Goal: Transaction & Acquisition: Book appointment/travel/reservation

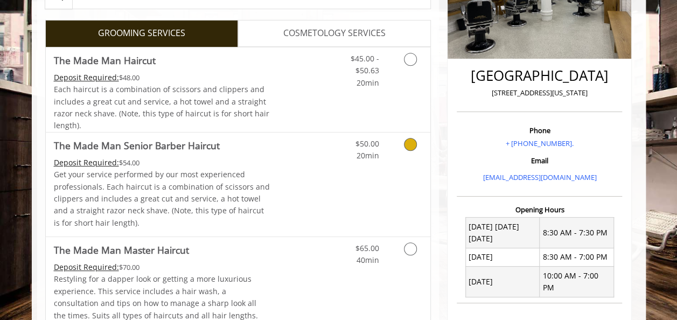
scroll to position [220, 0]
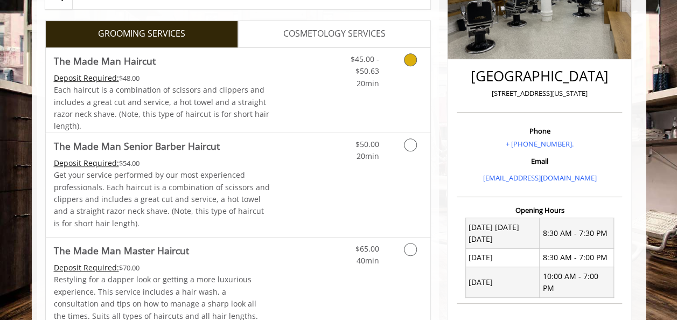
click at [406, 109] on div "$45.00 - $50.63 20min" at bounding box center [382, 90] width 96 height 85
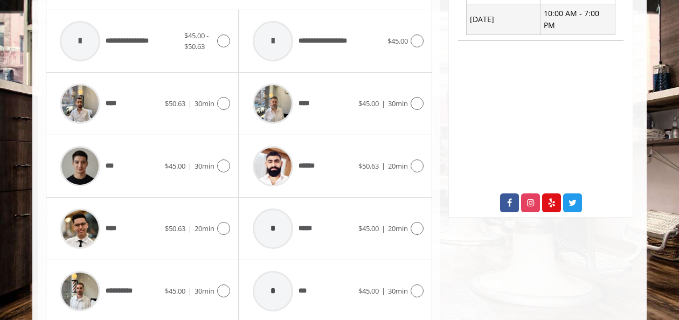
scroll to position [481, 0]
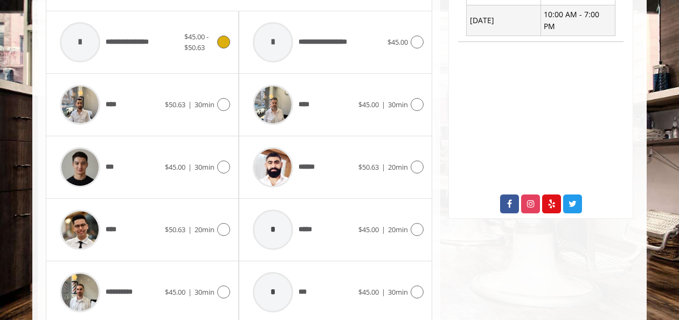
click at [219, 39] on icon at bounding box center [223, 42] width 13 height 13
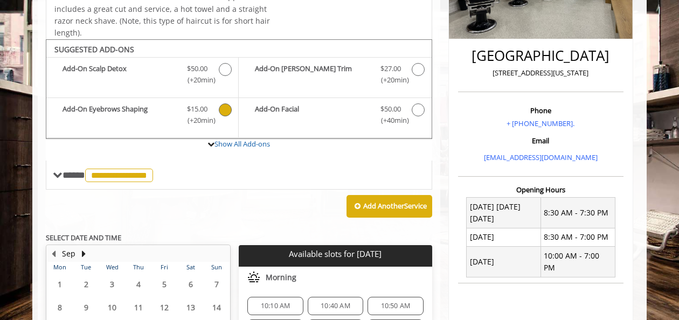
scroll to position [280, 0]
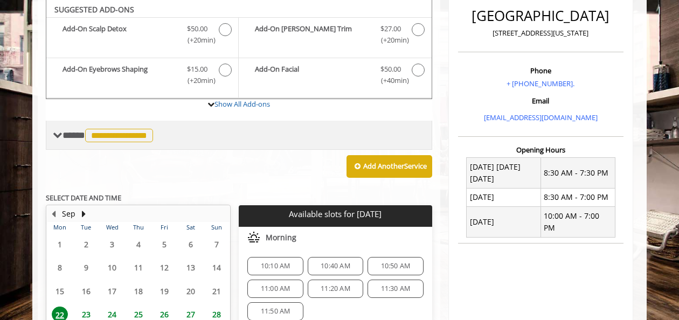
click at [73, 134] on span "**********" at bounding box center [108, 135] width 93 height 10
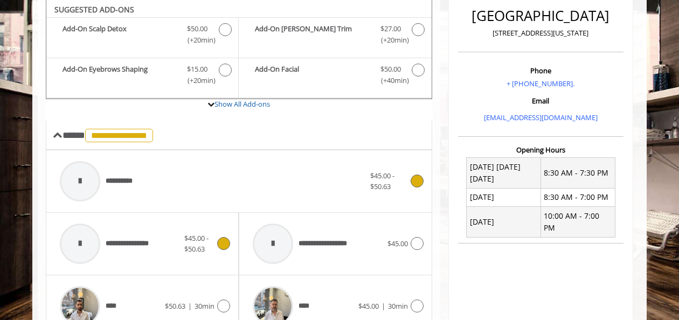
click at [108, 170] on span "**********" at bounding box center [98, 181] width 88 height 51
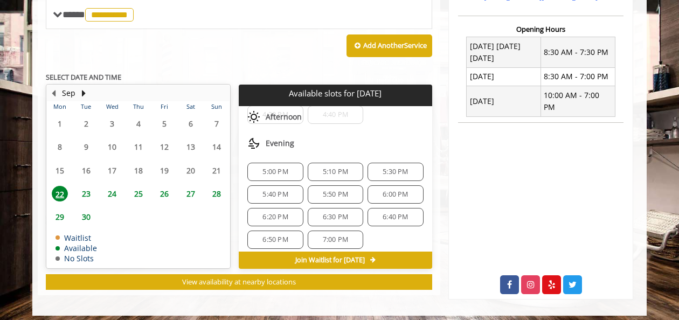
scroll to position [269, 0]
click at [382, 190] on span "6:00 PM" at bounding box center [394, 194] width 25 height 9
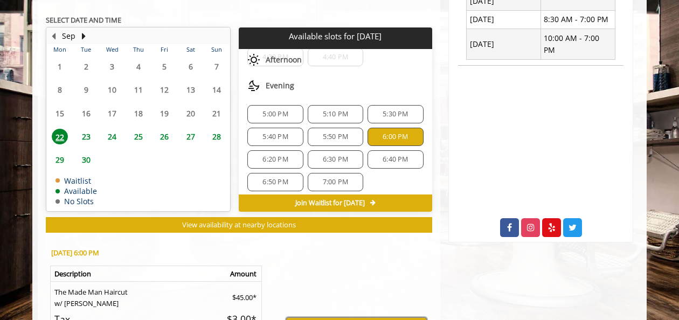
scroll to position [529, 0]
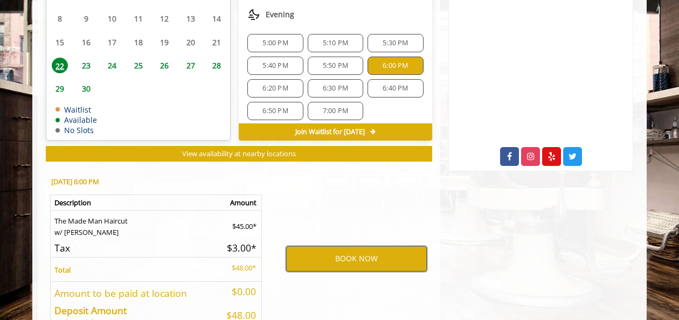
click at [361, 248] on button "BOOK NOW" at bounding box center [356, 258] width 141 height 25
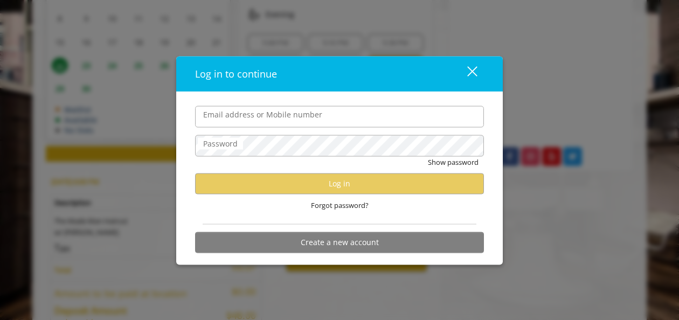
click at [304, 117] on label "Email address or Mobile number" at bounding box center [263, 114] width 130 height 12
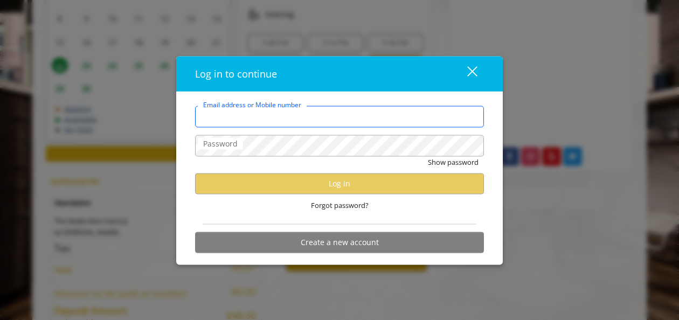
click at [304, 117] on input "Email address or Mobile number" at bounding box center [339, 117] width 289 height 22
type input "**********"
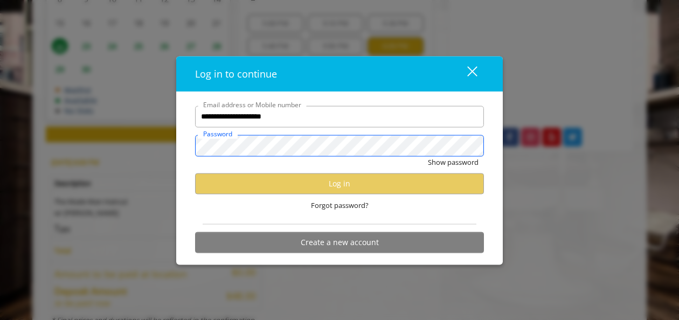
scroll to position [545, 0]
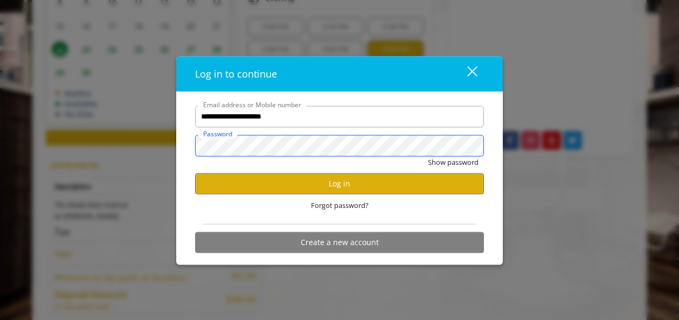
click at [428, 156] on button "Show password" at bounding box center [453, 161] width 51 height 11
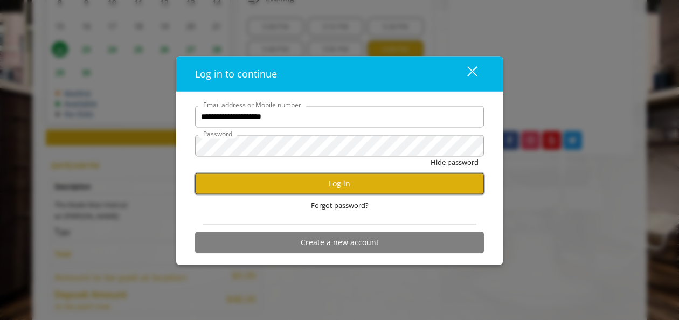
click at [399, 189] on button "Log in" at bounding box center [339, 183] width 289 height 21
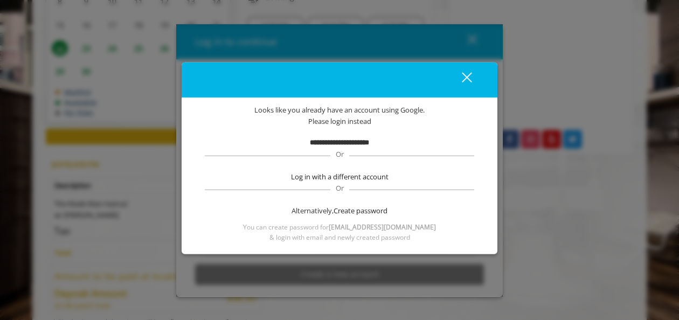
scroll to position [543, 0]
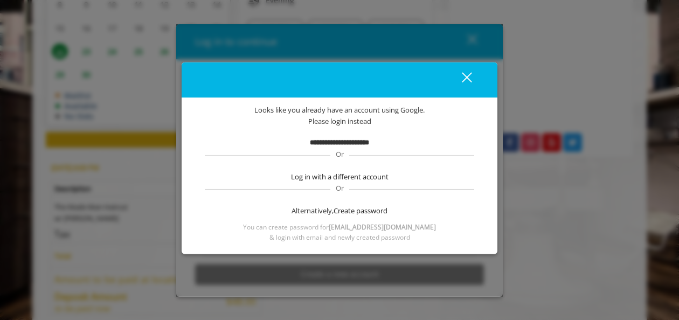
click at [460, 71] on button "close" at bounding box center [460, 79] width 37 height 22
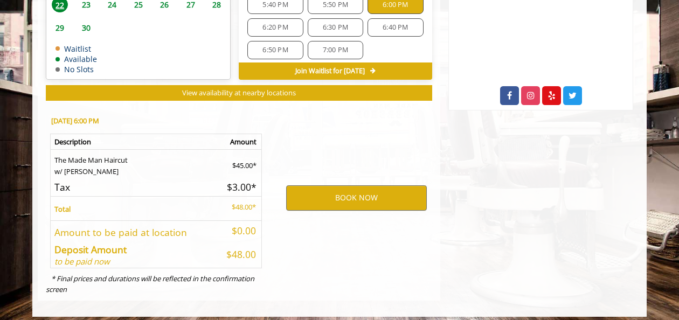
scroll to position [592, 0]
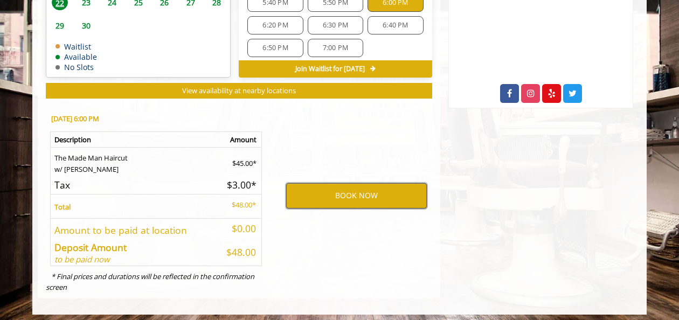
click at [374, 198] on button "BOOK NOW" at bounding box center [356, 195] width 141 height 25
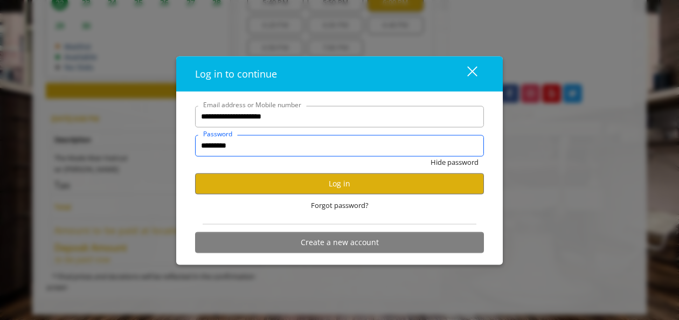
click at [442, 144] on input "*********" at bounding box center [339, 146] width 289 height 22
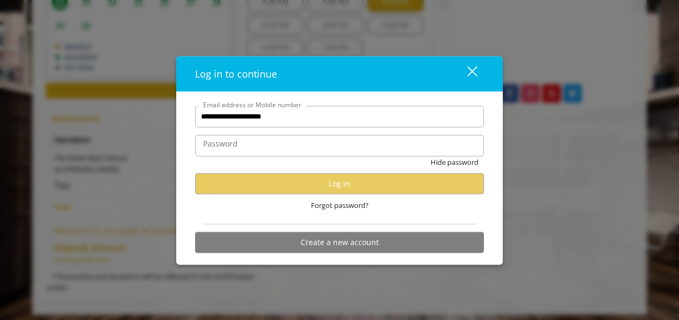
click at [465, 71] on div "close" at bounding box center [466, 74] width 22 height 16
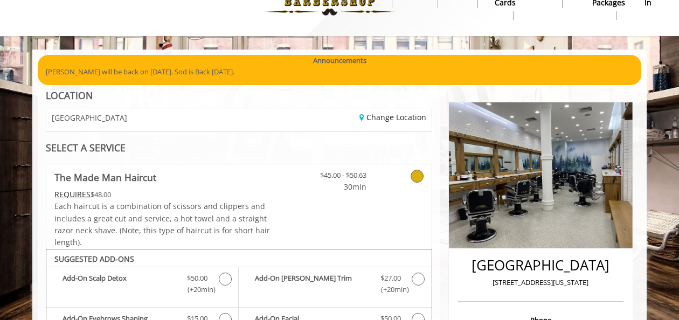
scroll to position [0, 0]
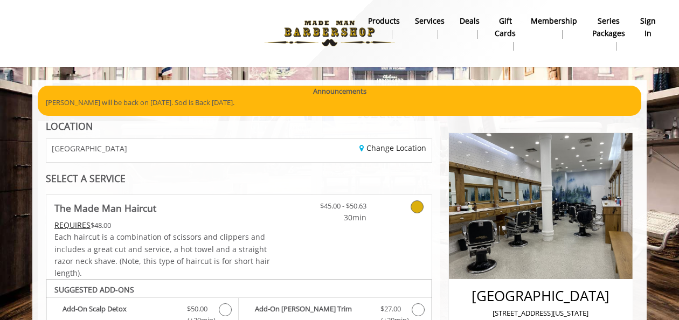
click at [647, 21] on b "sign in" at bounding box center [648, 27] width 16 height 24
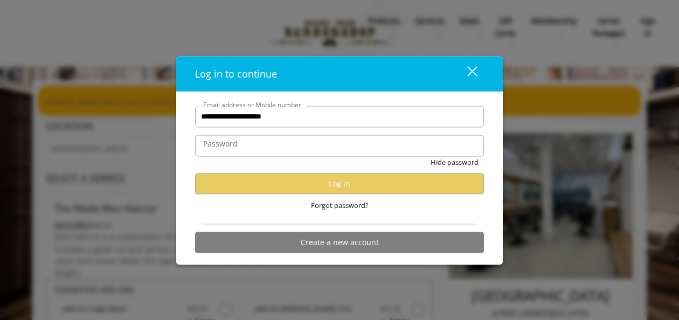
click at [471, 73] on div "close dialog" at bounding box center [472, 71] width 10 height 10
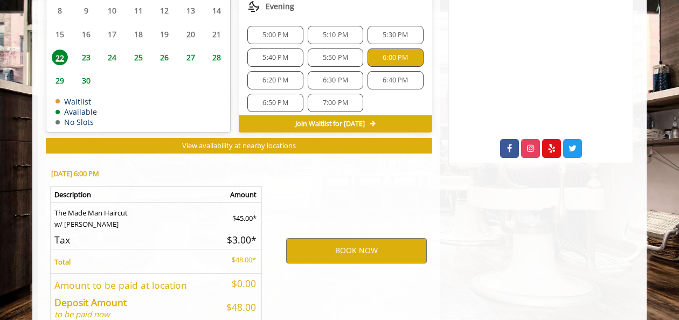
scroll to position [537, 0]
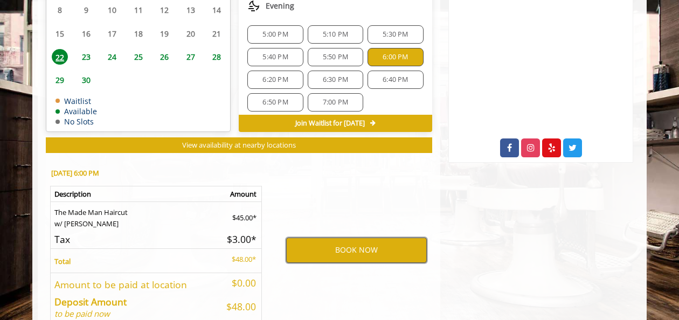
click at [349, 249] on button "BOOK NOW" at bounding box center [356, 249] width 141 height 25
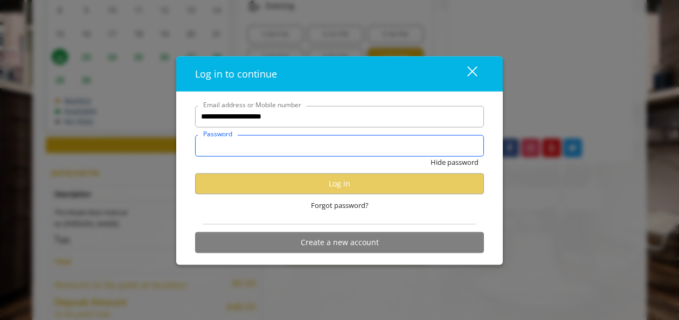
click at [284, 150] on input "Password" at bounding box center [339, 146] width 289 height 22
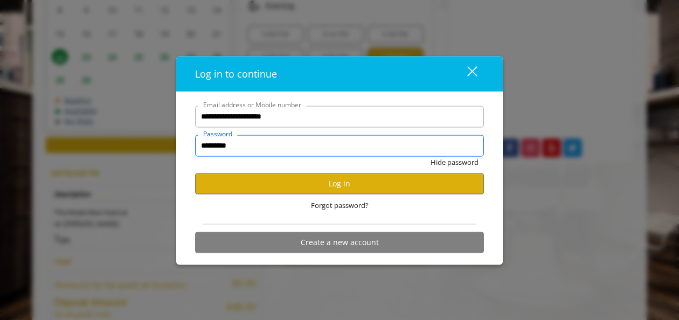
type input "*********"
click at [430, 156] on button "Hide password" at bounding box center [454, 161] width 48 height 11
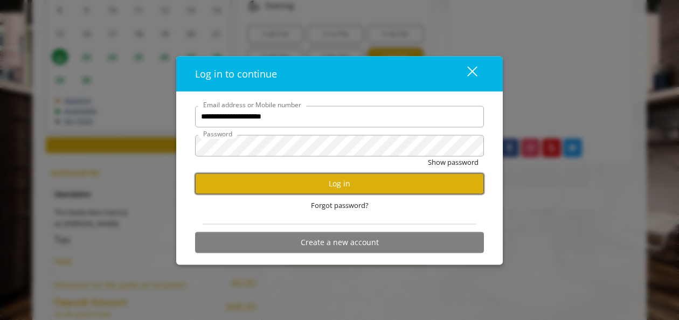
click at [323, 179] on button "Log in" at bounding box center [339, 183] width 289 height 21
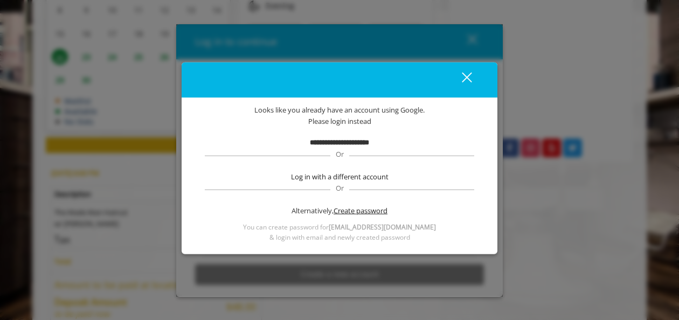
click at [357, 208] on span "Create password" at bounding box center [360, 210] width 54 height 11
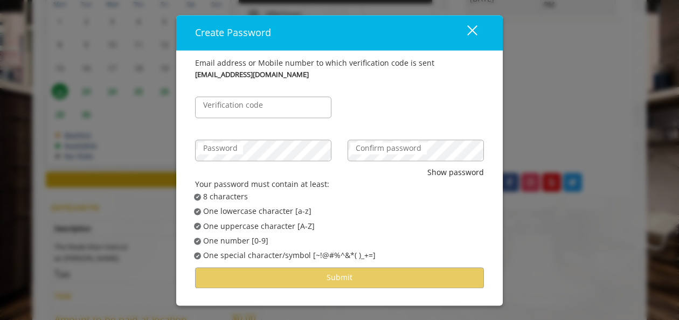
scroll to position [500, 0]
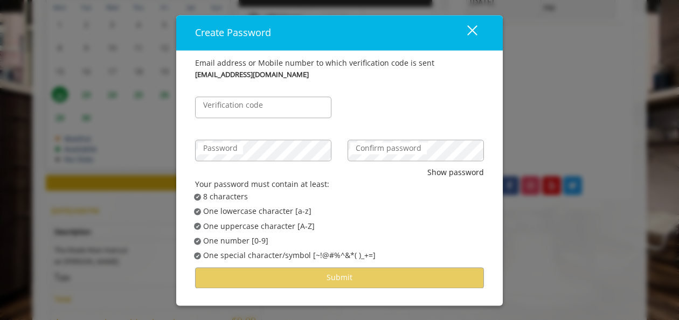
click at [255, 104] on label "Verification code" at bounding box center [233, 105] width 71 height 12
click at [255, 104] on input "Verification code" at bounding box center [263, 107] width 136 height 22
type input "******"
click at [392, 147] on label "Confirm password" at bounding box center [388, 148] width 76 height 12
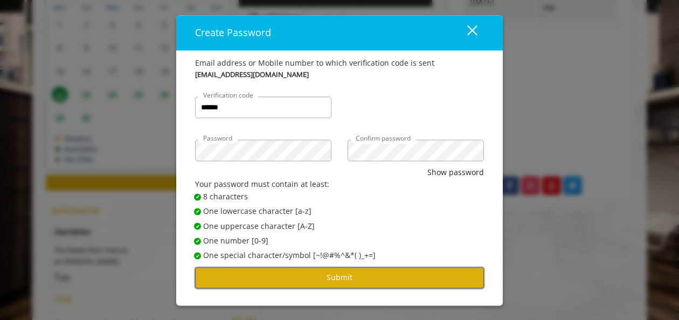
click at [349, 278] on button "Submit" at bounding box center [339, 277] width 289 height 21
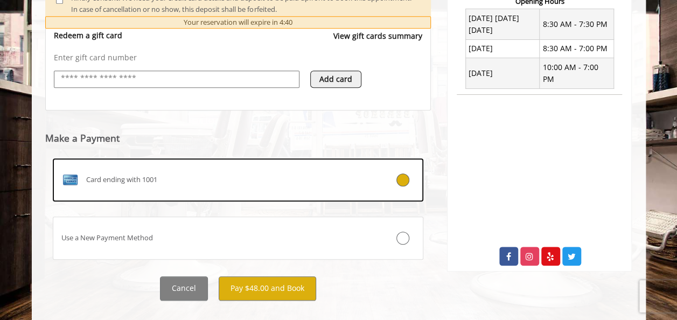
scroll to position [441, 0]
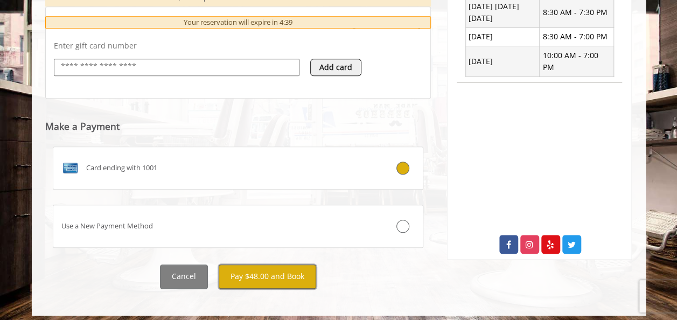
click at [278, 276] on button "Pay $48.00 and Book" at bounding box center [267, 276] width 97 height 24
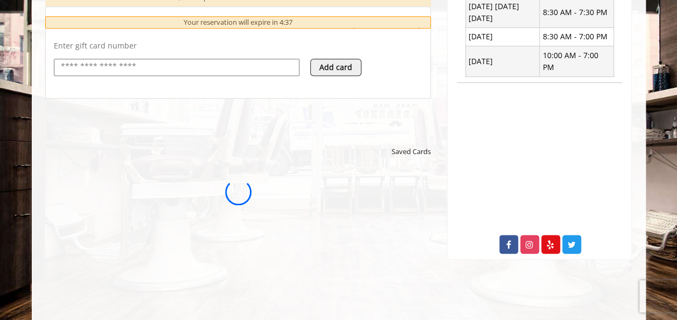
scroll to position [0, 0]
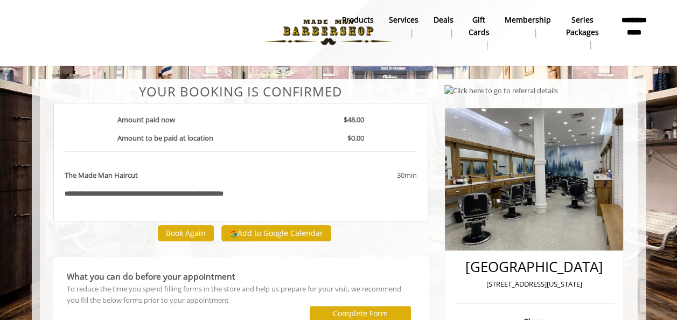
scroll to position [1, 0]
